Goal: Task Accomplishment & Management: Complete application form

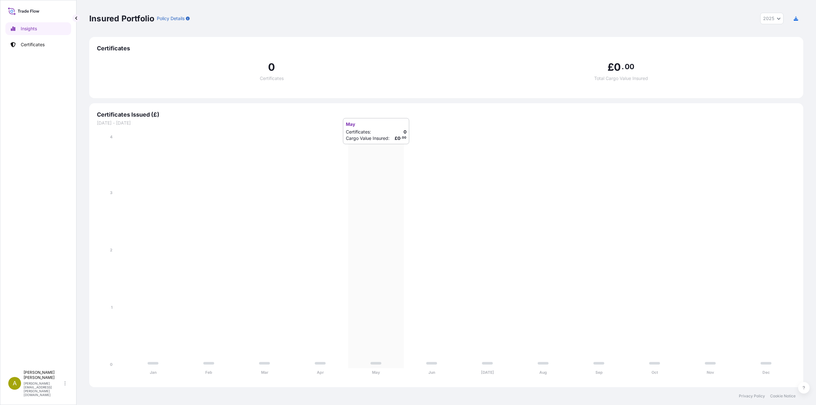
select select "2025"
click at [39, 48] on link "Certificates" at bounding box center [38, 44] width 66 height 13
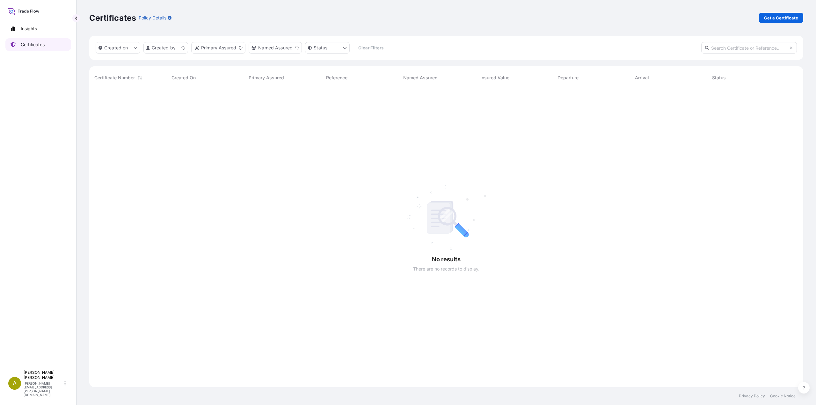
scroll to position [297, 709]
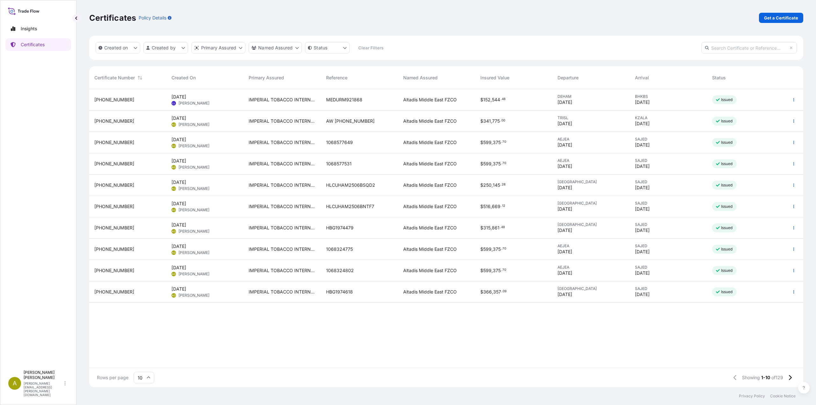
click at [148, 377] on icon at bounding box center [149, 378] width 4 height 2
click at [146, 352] on div "25" at bounding box center [144, 347] width 16 height 12
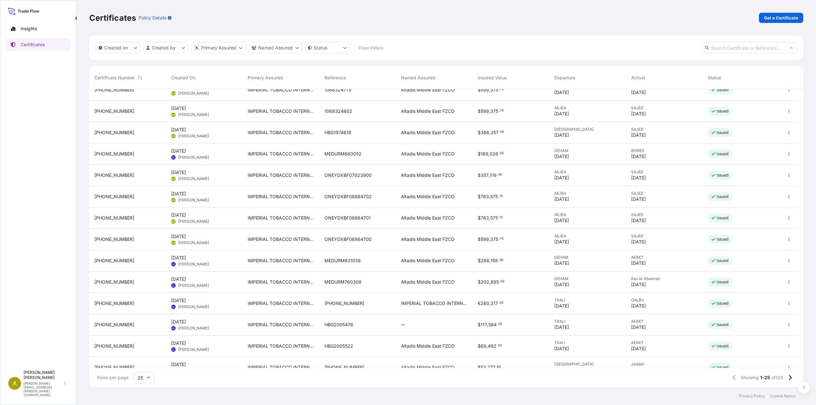
scroll to position [223, 0]
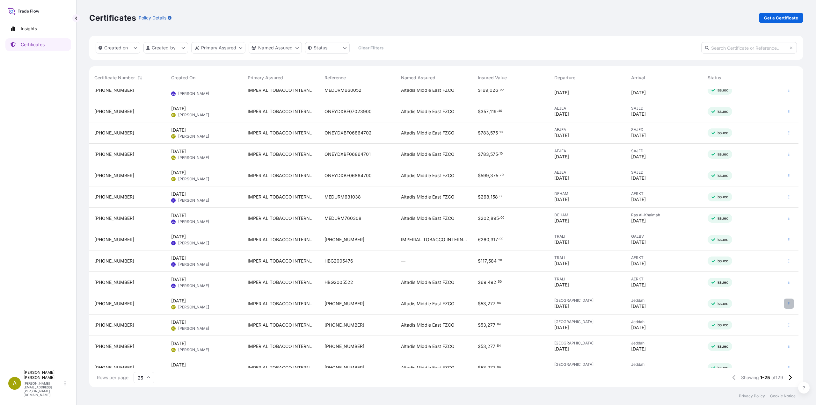
click at [789, 304] on icon "button" at bounding box center [789, 304] width 4 height 4
click at [750, 307] on p "Duplicate certificate" at bounding box center [758, 305] width 42 height 6
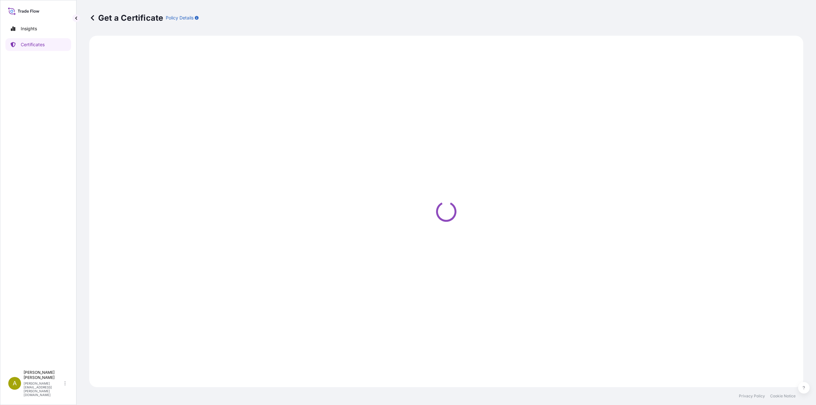
select select "Air"
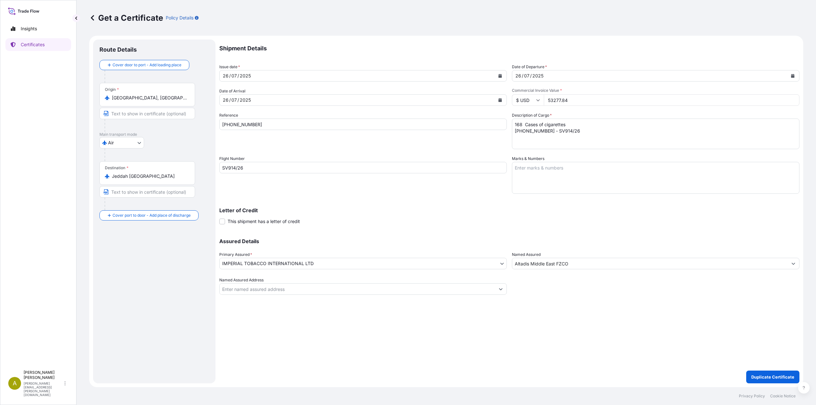
click at [500, 77] on icon "Calendar" at bounding box center [501, 76] width 4 height 4
click at [302, 96] on icon "Next" at bounding box center [301, 94] width 4 height 4
click at [292, 142] on div "16" at bounding box center [290, 141] width 11 height 11
click at [794, 77] on icon "Calendar" at bounding box center [793, 76] width 4 height 4
click at [500, 101] on icon "Calendar" at bounding box center [501, 100] width 4 height 4
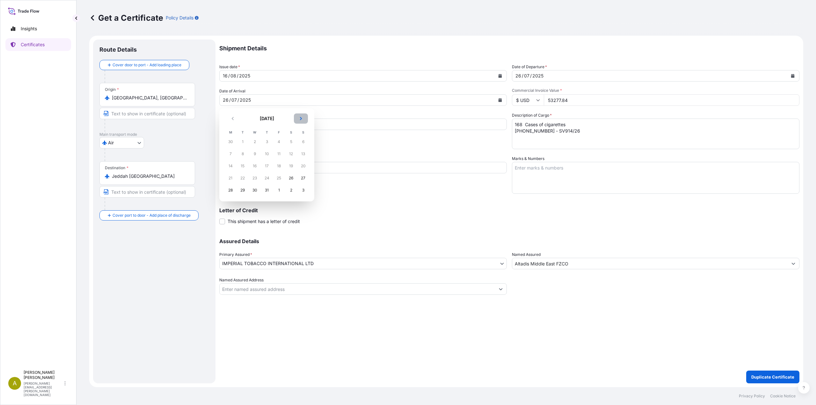
click at [300, 120] on icon "Next" at bounding box center [301, 119] width 4 height 4
click at [290, 166] on div "16" at bounding box center [290, 165] width 11 height 11
click at [794, 78] on button "Calendar" at bounding box center [793, 76] width 10 height 10
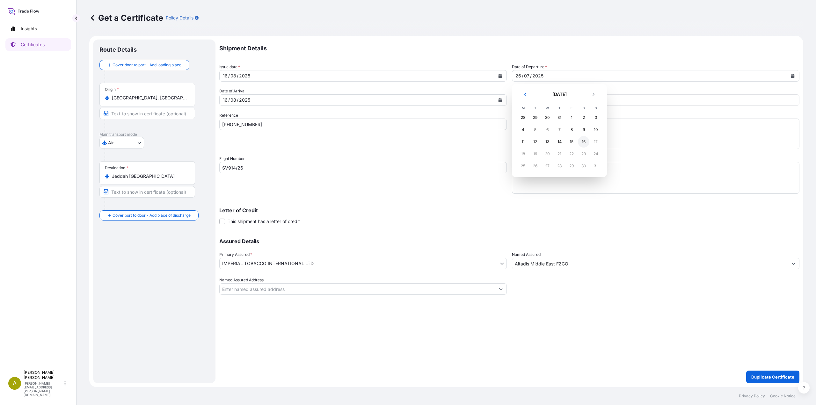
click at [586, 143] on div "16" at bounding box center [583, 141] width 11 height 11
drag, startPoint x: 573, startPoint y: 102, endPoint x: 525, endPoint y: 101, distance: 48.1
click at [525, 101] on div "$ USD 53277.84" at bounding box center [656, 99] width 288 height 11
drag, startPoint x: 249, startPoint y: 123, endPoint x: 197, endPoint y: 120, distance: 52.0
click at [197, 120] on form "Route Details Cover door to port - Add loading place Place of loading Road / [G…" at bounding box center [446, 212] width 714 height 352
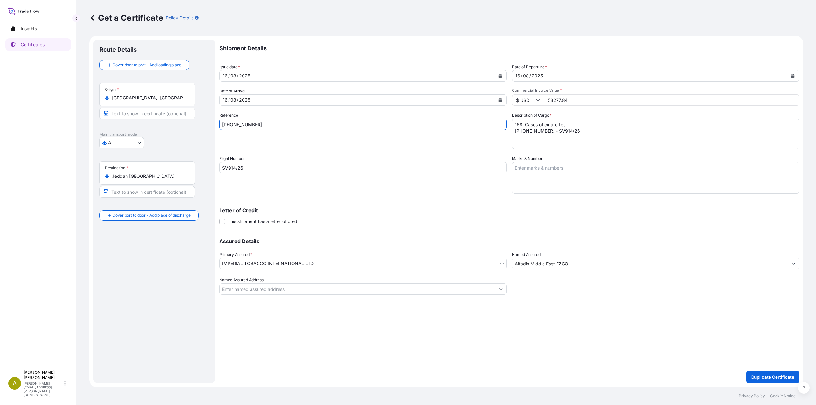
paste input "403"
type input "[PHONE_NUMBER]"
drag, startPoint x: 546, startPoint y: 130, endPoint x: 492, endPoint y: 116, distance: 56.0
click at [492, 116] on div "Shipment Details Issue date * [DATE] Date of Departure * [DATE] Date of Arrival…" at bounding box center [509, 167] width 580 height 255
paste textarea "403 - SV914/16"
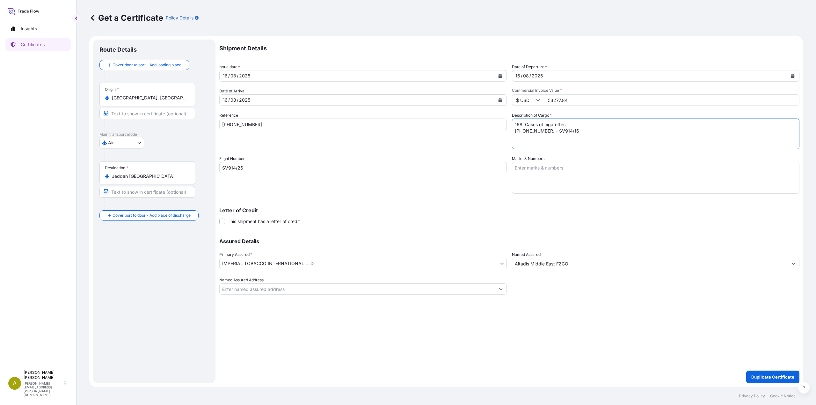
type textarea "168 Cases of cigarettes [PHONE_NUMBER] - SV914/16"
drag, startPoint x: 248, startPoint y: 171, endPoint x: 196, endPoint y: 169, distance: 52.0
click at [196, 169] on form "Route Details Cover door to port - Add loading place Place of loading Road / [G…" at bounding box center [446, 212] width 714 height 352
paste input "1"
type input "SV914/16"
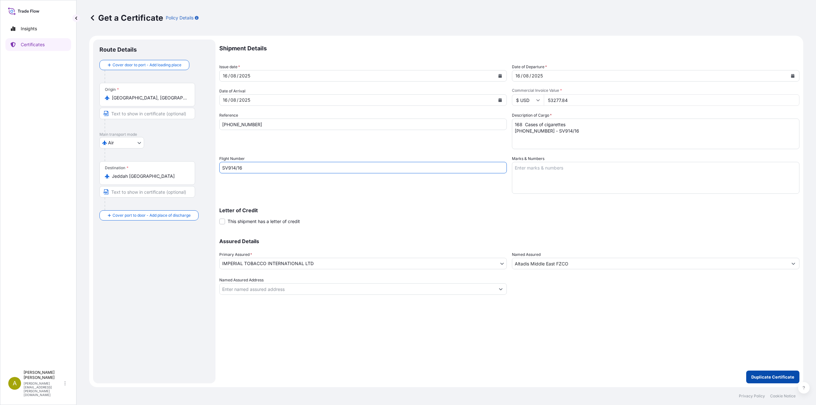
click at [768, 377] on p "Duplicate Certificate" at bounding box center [772, 377] width 43 height 6
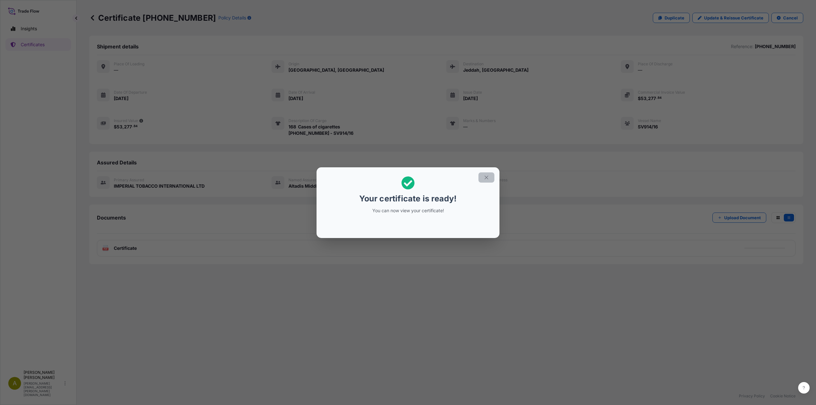
click at [487, 177] on icon "button" at bounding box center [487, 178] width 4 height 4
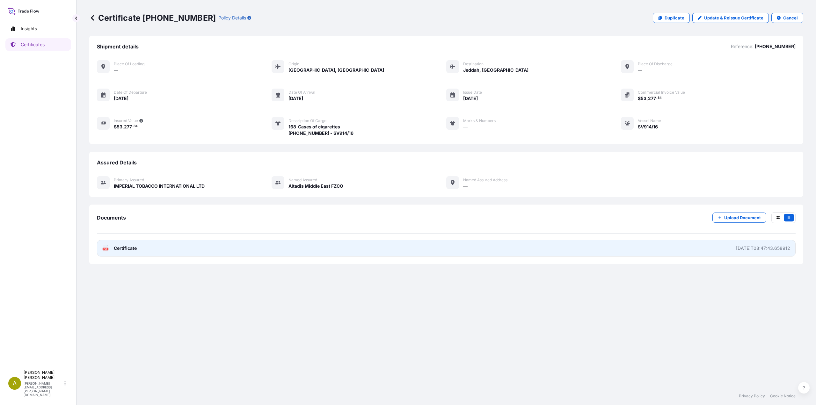
click at [133, 252] on link "PDF Certificate [DATE]T08:47:43.658912" at bounding box center [446, 248] width 699 height 17
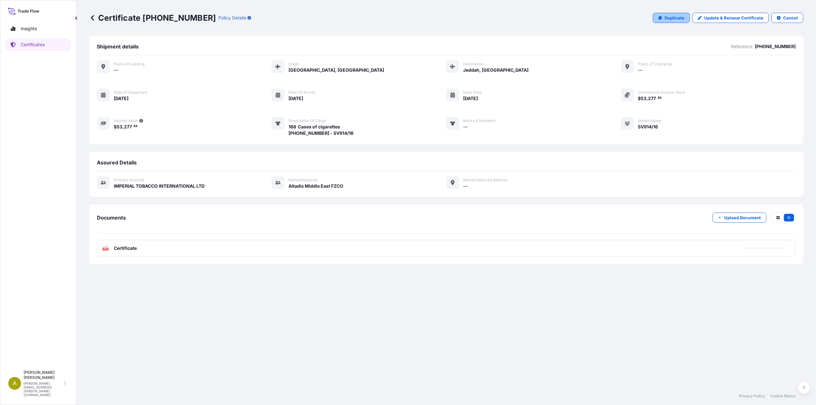
click at [682, 21] on p "Duplicate" at bounding box center [675, 18] width 20 height 6
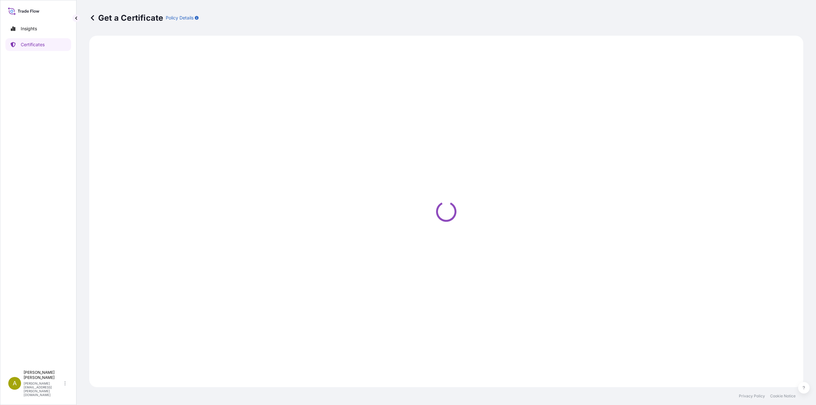
select select "Air"
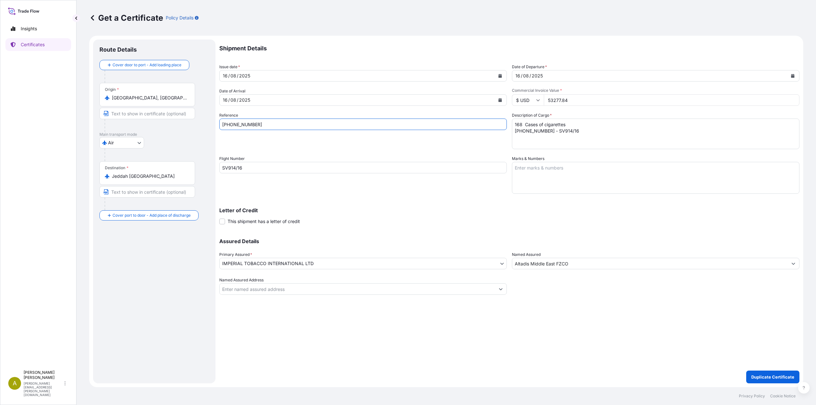
drag, startPoint x: 281, startPoint y: 127, endPoint x: 179, endPoint y: 124, distance: 101.7
click at [176, 122] on form "Route Details Cover door to port - Add loading place Place of loading Road / [G…" at bounding box center [446, 212] width 714 height 352
paste input "14"
type input "[PHONE_NUMBER]"
drag, startPoint x: 549, startPoint y: 131, endPoint x: 472, endPoint y: 130, distance: 76.8
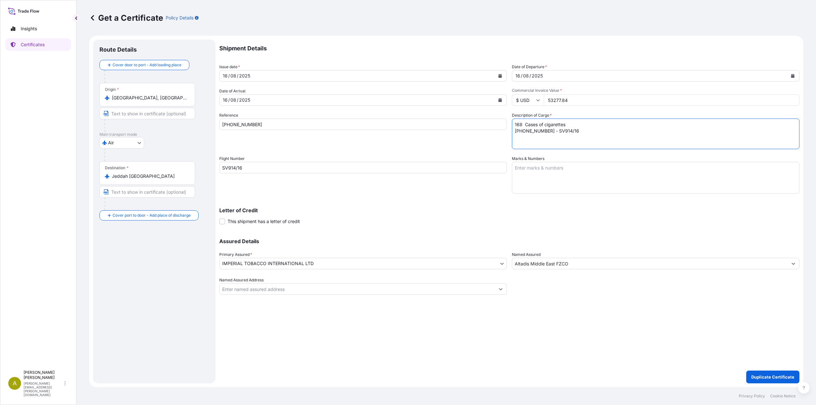
click at [472, 130] on div "Shipment Details Issue date * [DATE] Date of Departure * [DATE] Date of Arrival…" at bounding box center [509, 167] width 580 height 255
paste textarea "14"
type textarea "168 Cases of cigarettes [PHONE_NUMBER] - SV914/16"
click at [765, 375] on p "Duplicate Certificate" at bounding box center [772, 377] width 43 height 6
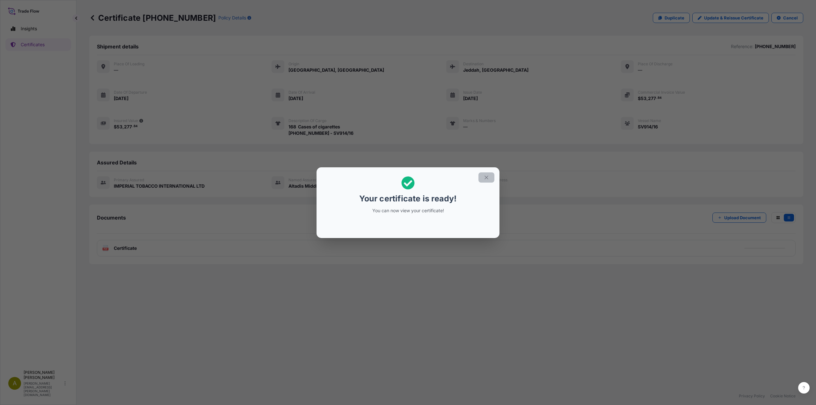
click at [485, 178] on icon "button" at bounding box center [487, 178] width 6 height 6
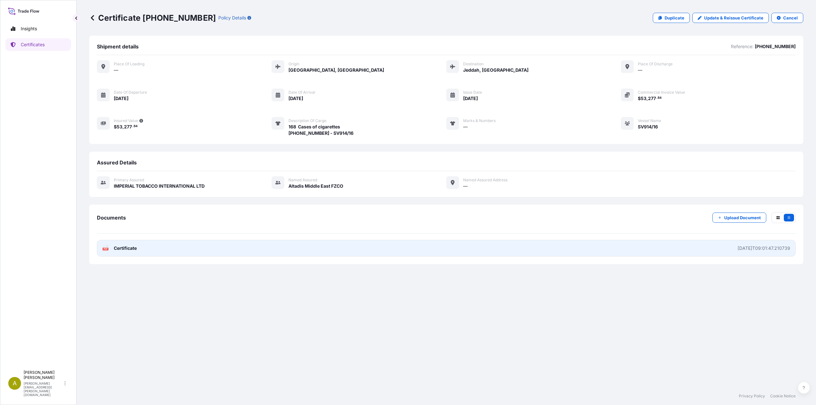
click at [402, 254] on link "PDF Certificate [DATE]T09:01:47.210739" at bounding box center [446, 248] width 699 height 17
